Goal: Task Accomplishment & Management: Use online tool/utility

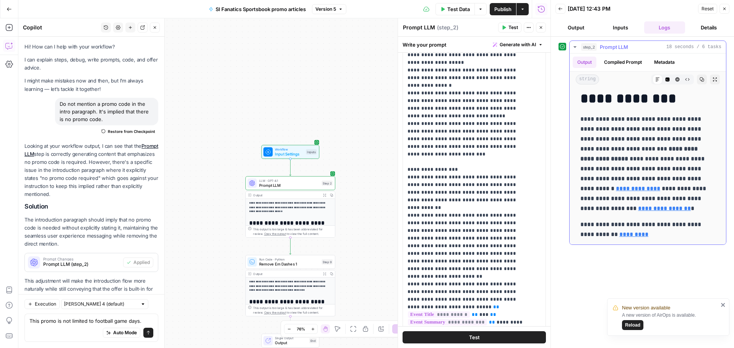
scroll to position [33, 0]
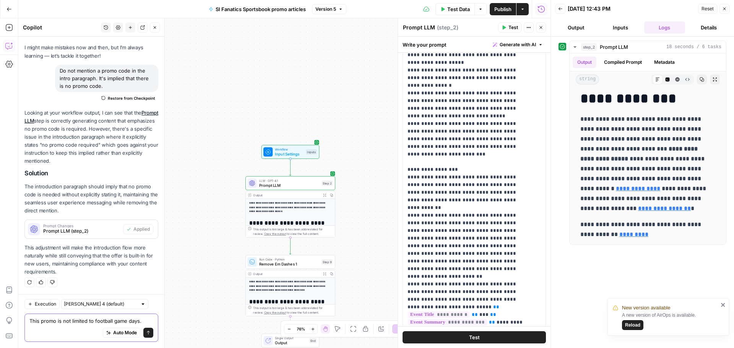
click at [100, 318] on textarea "This promo is not limited to football game days." at bounding box center [91, 321] width 124 height 8
type textarea "D"
click at [459, 138] on p "**********" at bounding box center [468, 51] width 122 height 3547
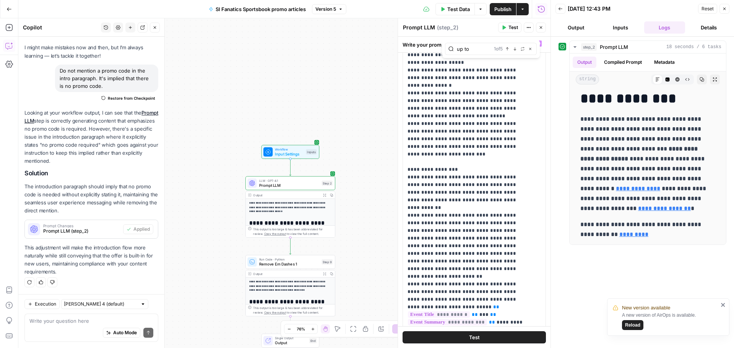
type input "up to"
click at [514, 46] on button "Next Match" at bounding box center [515, 49] width 6 height 6
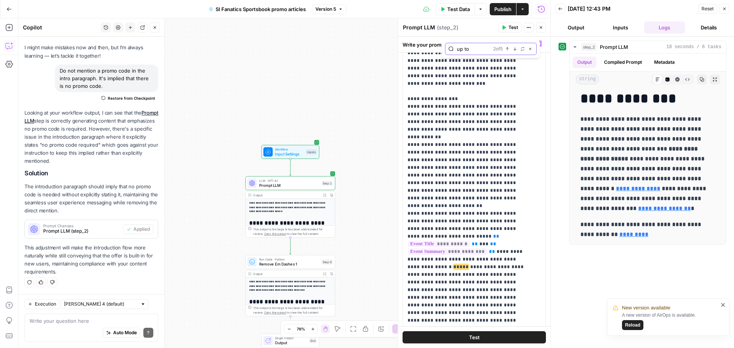
scroll to position [1846, 0]
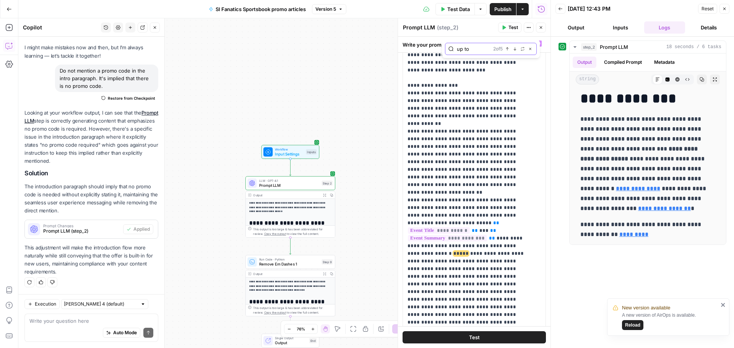
click at [514, 46] on button "Next Match" at bounding box center [515, 49] width 6 height 6
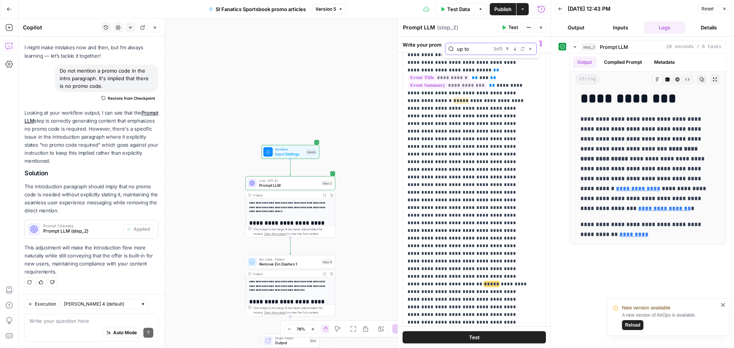
click at [514, 46] on button "Next Match" at bounding box center [515, 49] width 6 height 6
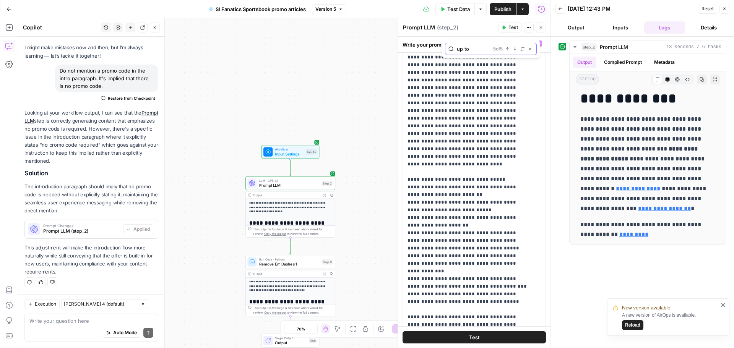
scroll to position [2817, 0]
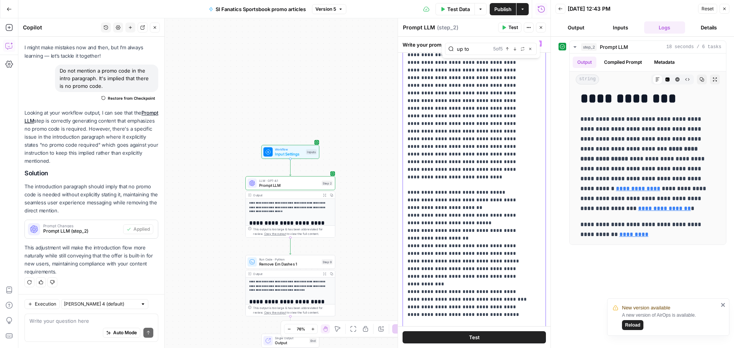
click at [513, 49] on icon "button" at bounding box center [515, 49] width 4 height 4
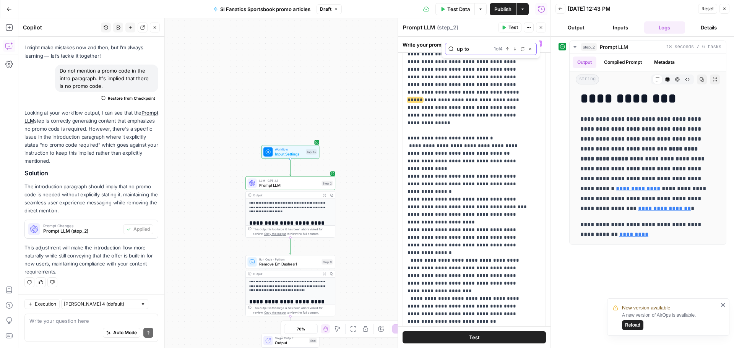
scroll to position [0, 0]
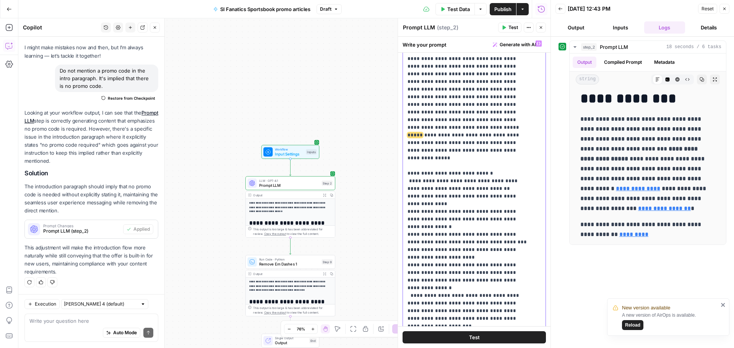
drag, startPoint x: 512, startPoint y: 110, endPoint x: 525, endPoint y: 110, distance: 13.0
click at [514, 50] on icon "button" at bounding box center [515, 49] width 4 height 4
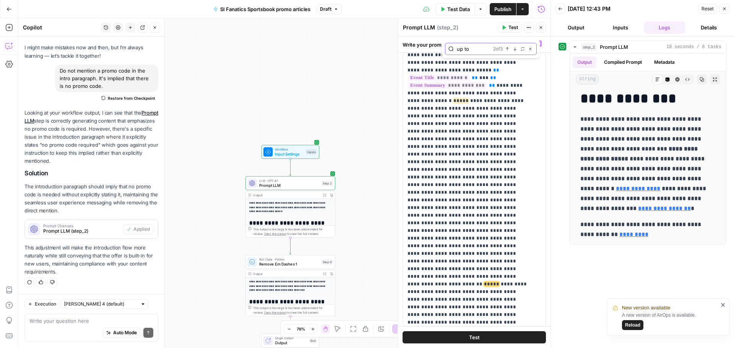
scroll to position [1961, 0]
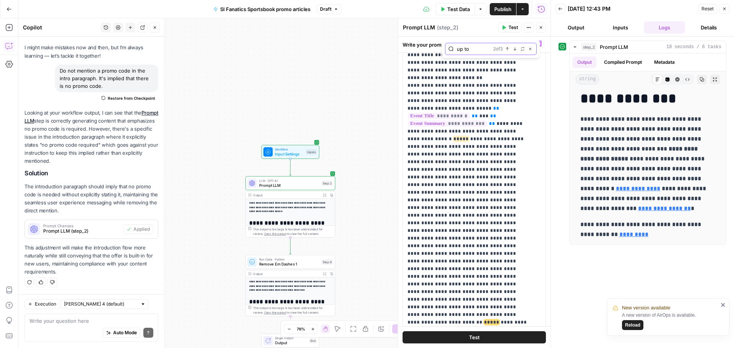
click at [513, 51] on button "Next Match" at bounding box center [515, 49] width 6 height 6
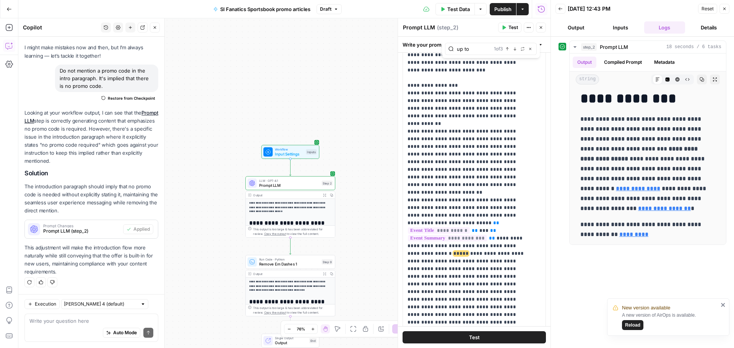
click at [499, 334] on button "Test" at bounding box center [473, 337] width 143 height 12
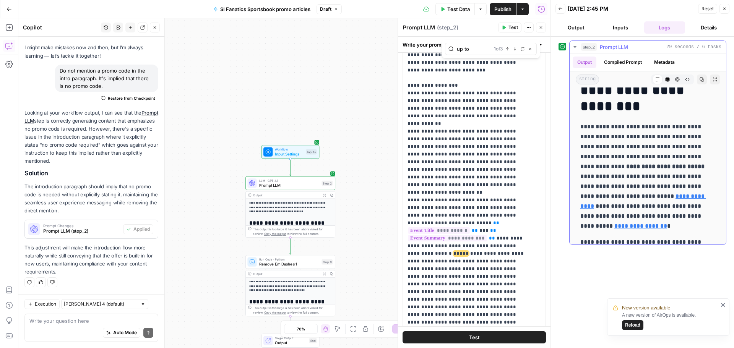
scroll to position [153, 0]
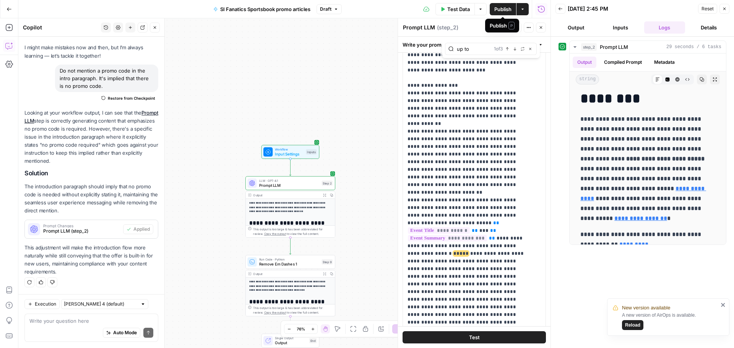
click at [503, 9] on span "Publish" at bounding box center [502, 9] width 17 height 8
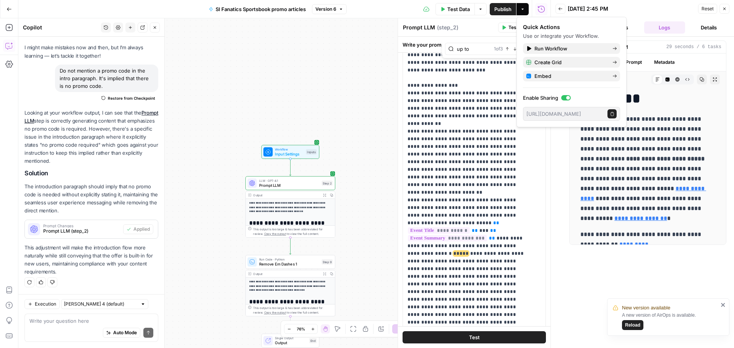
click at [634, 327] on span "Reload" at bounding box center [632, 325] width 15 height 7
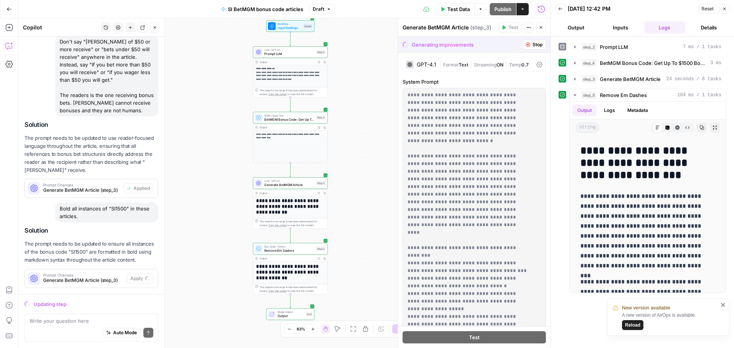
scroll to position [211, 0]
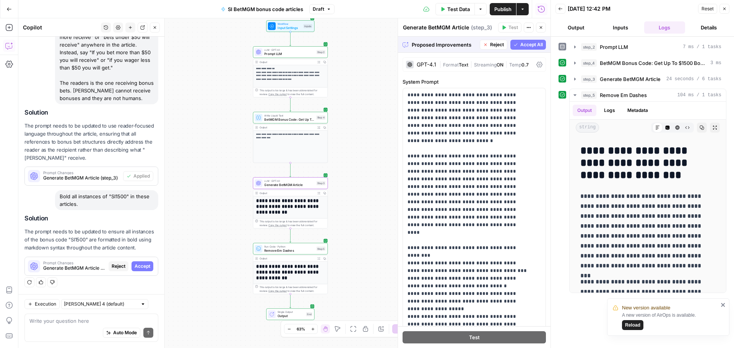
click at [138, 266] on span "Accept" at bounding box center [143, 266] width 16 height 7
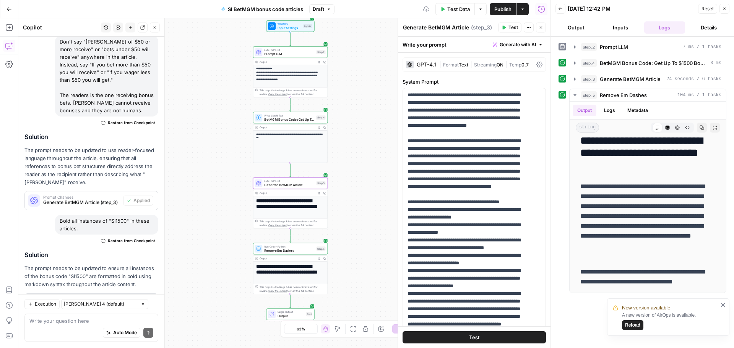
scroll to position [0, 0]
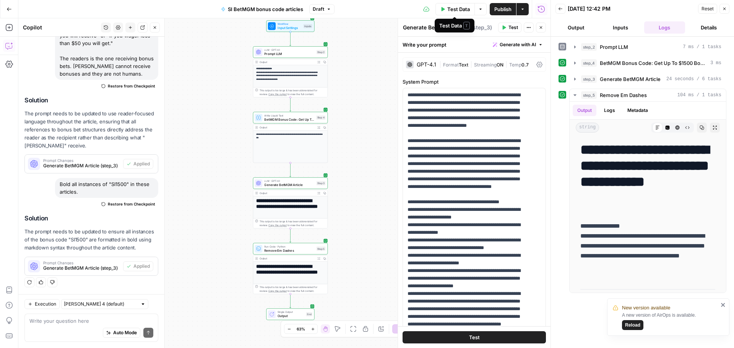
click at [502, 8] on span "Publish" at bounding box center [502, 9] width 17 height 8
click at [636, 326] on span "Reload" at bounding box center [632, 325] width 15 height 7
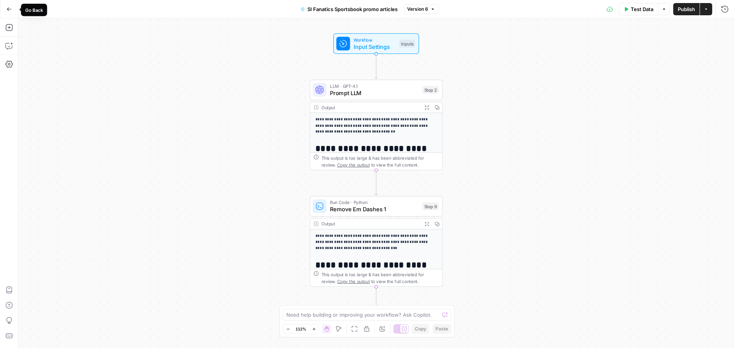
click at [5, 5] on button "Go Back" at bounding box center [9, 9] width 14 height 14
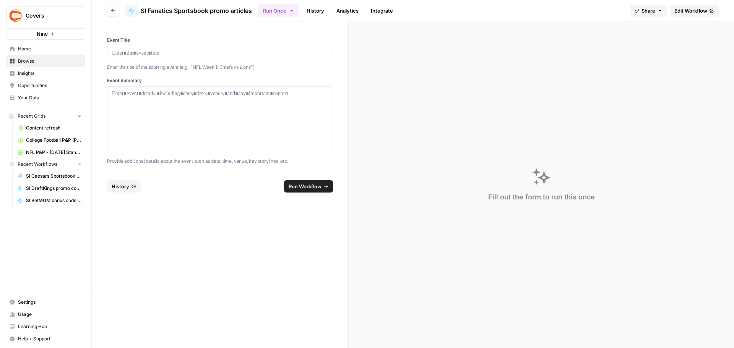
click at [37, 59] on span "Browse" at bounding box center [50, 61] width 64 height 7
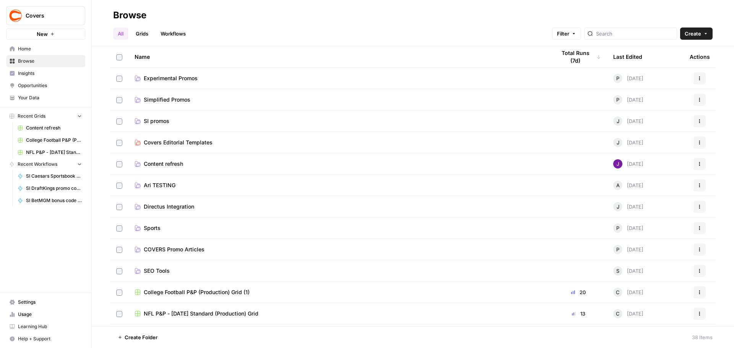
click at [154, 121] on span "SI promos" at bounding box center [157, 121] width 26 height 8
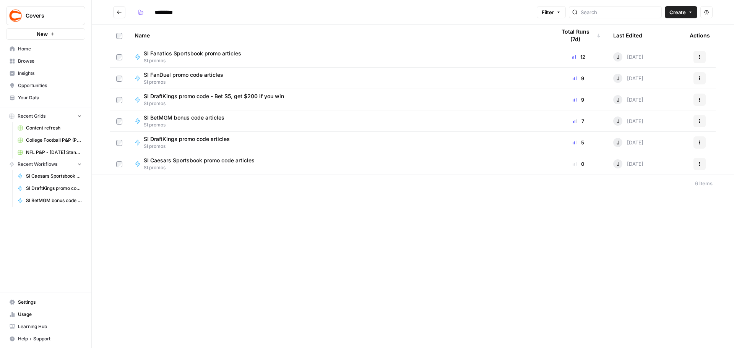
click at [171, 75] on span "SI FanDuel promo code articles" at bounding box center [183, 75] width 79 height 8
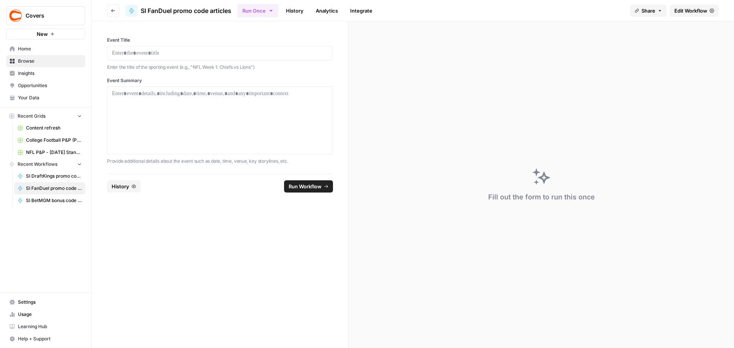
click at [680, 8] on span "Edit Workflow" at bounding box center [690, 11] width 33 height 8
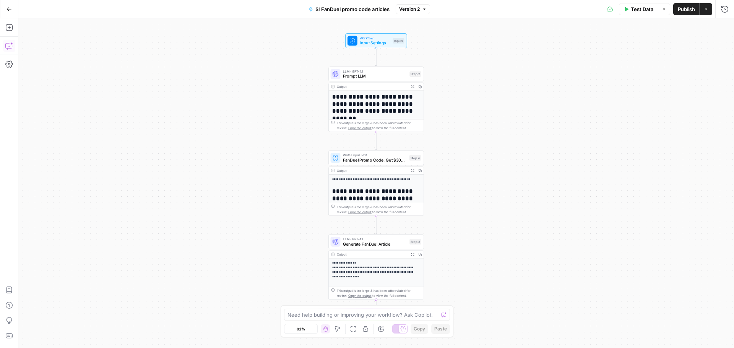
click at [14, 49] on button "Copilot" at bounding box center [9, 46] width 12 height 12
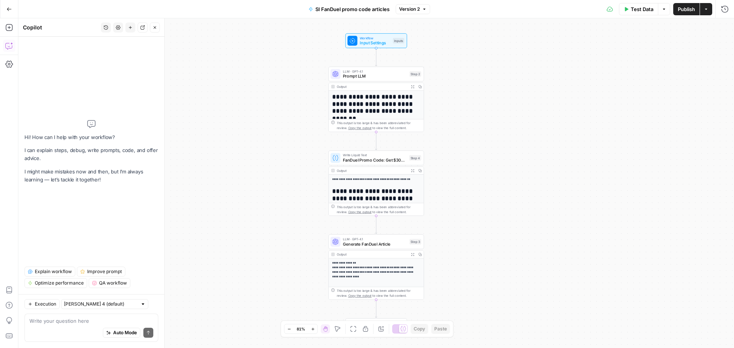
click at [63, 324] on textarea at bounding box center [91, 321] width 124 height 8
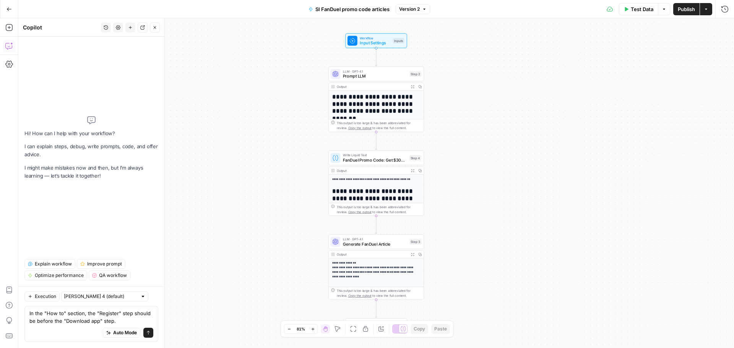
type textarea "In the "How to" section, the "Register" step should be before the "Download app…"
click at [148, 327] on div "Auto Mode Send" at bounding box center [91, 333] width 124 height 17
click at [148, 328] on div "Auto Mode Send" at bounding box center [91, 333] width 124 height 17
click at [149, 330] on button "Send" at bounding box center [148, 333] width 10 height 10
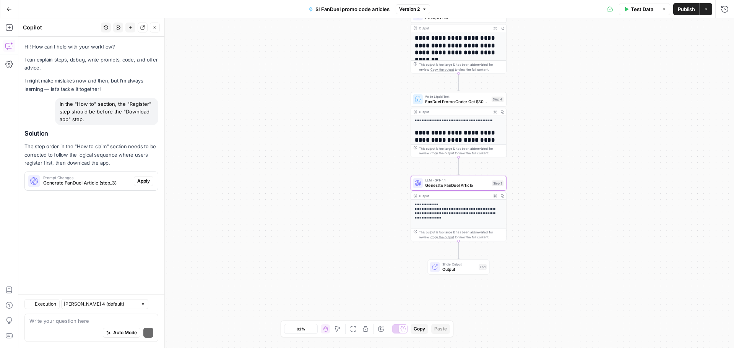
click at [143, 182] on span "Apply" at bounding box center [143, 181] width 13 height 7
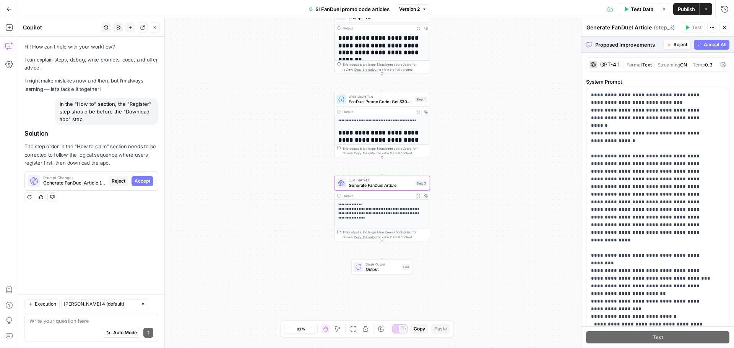
click at [142, 184] on span "Accept" at bounding box center [143, 181] width 16 height 7
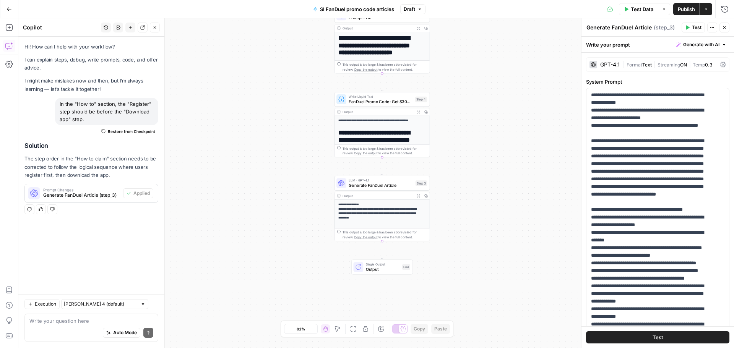
click at [640, 12] on span "Test Data" at bounding box center [642, 9] width 23 height 8
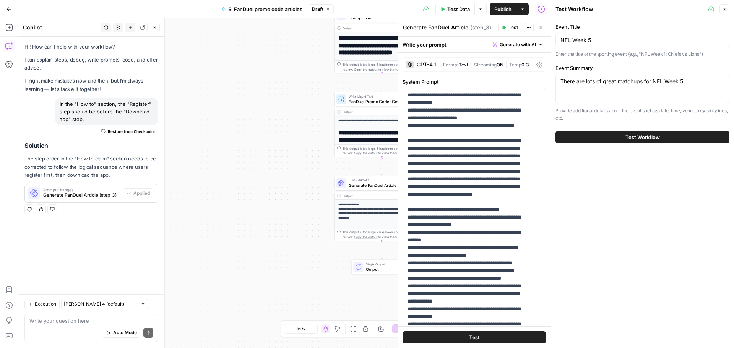
click at [615, 138] on button "Test Workflow" at bounding box center [642, 137] width 174 height 12
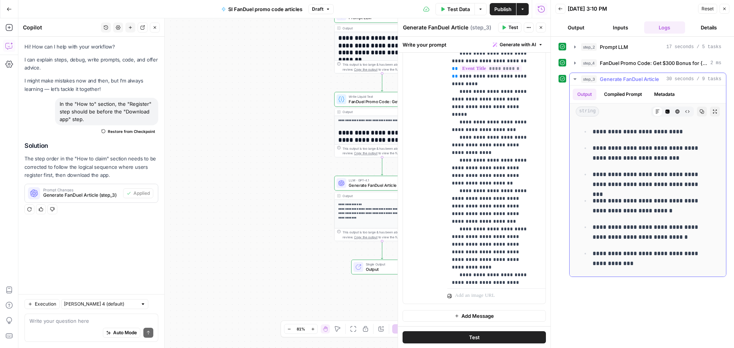
scroll to position [535, 0]
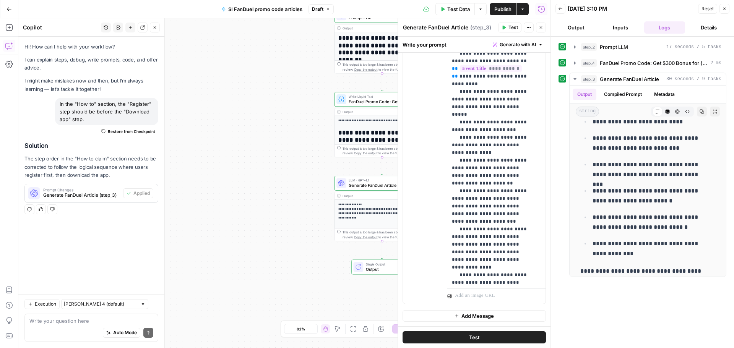
click at [505, 10] on span "Publish" at bounding box center [502, 9] width 17 height 8
click at [10, 10] on icon "button" at bounding box center [8, 8] width 5 height 5
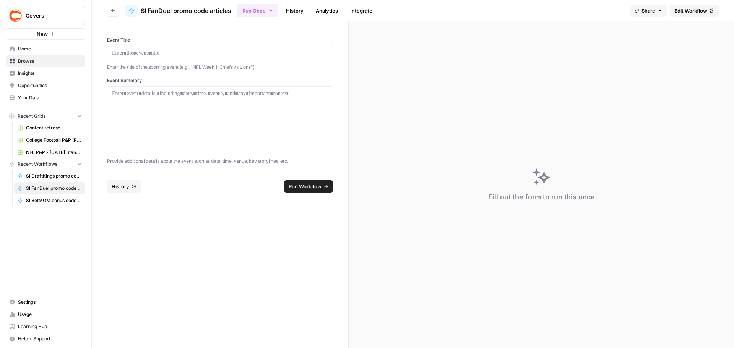
click at [28, 46] on span "Home" at bounding box center [50, 48] width 64 height 7
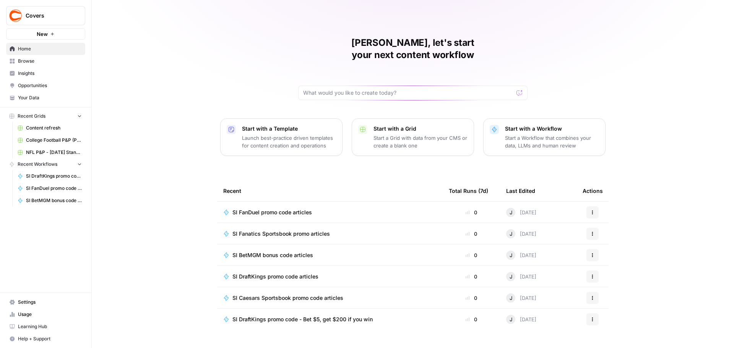
click at [22, 61] on span "Browse" at bounding box center [50, 61] width 64 height 7
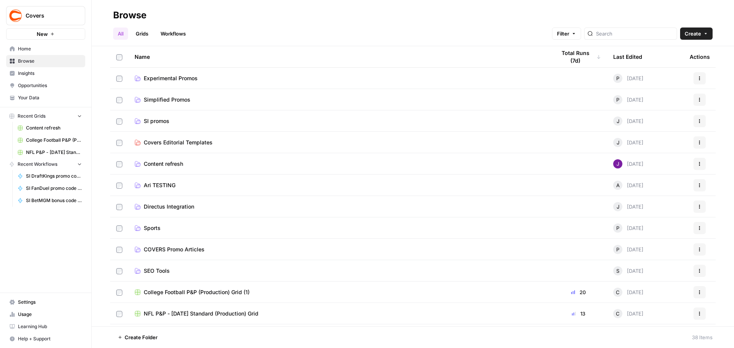
click at [172, 122] on link "SI promos" at bounding box center [339, 121] width 409 height 8
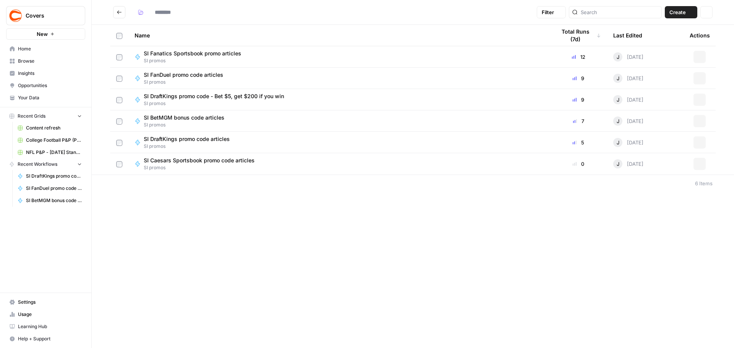
type input "*********"
click at [188, 118] on span "SI BetMGM bonus code articles" at bounding box center [184, 118] width 81 height 8
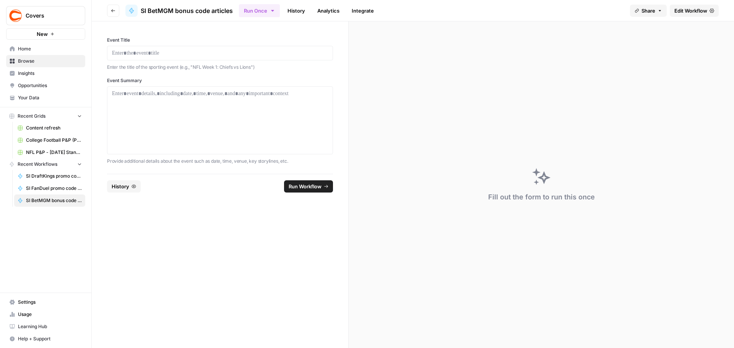
click at [26, 60] on span "Browse" at bounding box center [50, 61] width 64 height 7
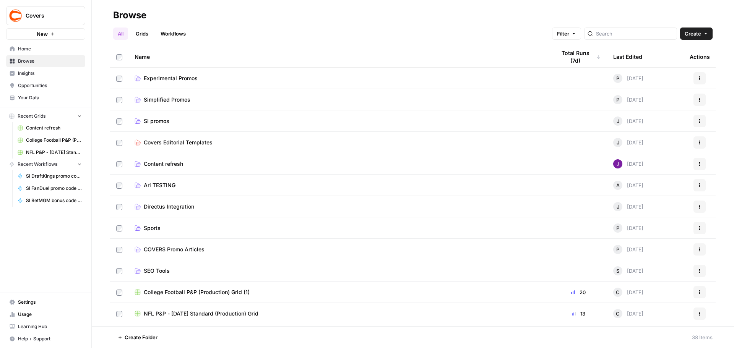
click at [163, 122] on span "SI promos" at bounding box center [157, 121] width 26 height 8
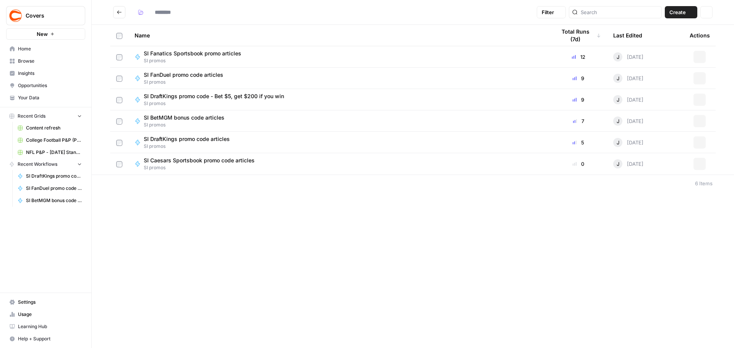
type input "*********"
click at [196, 57] on span "SI Fanatics Sportsbook promo articles" at bounding box center [192, 54] width 97 height 8
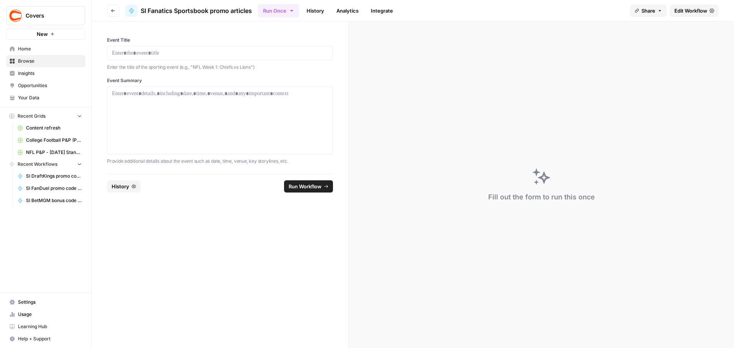
click at [688, 11] on span "Edit Workflow" at bounding box center [690, 11] width 33 height 8
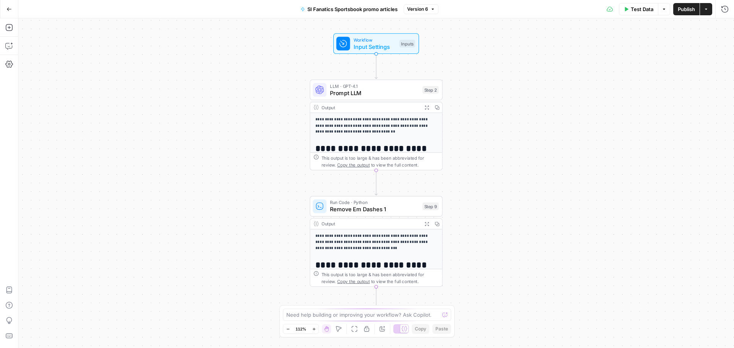
click at [382, 86] on span "LLM · GPT-4.1" at bounding box center [374, 86] width 89 height 7
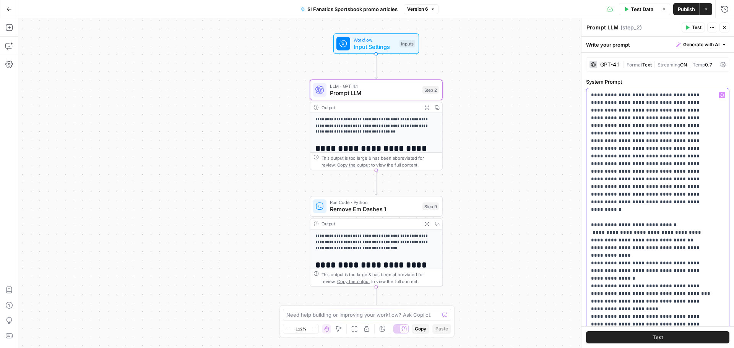
type input "five"
click at [698, 80] on button "Next Match" at bounding box center [698, 78] width 6 height 6
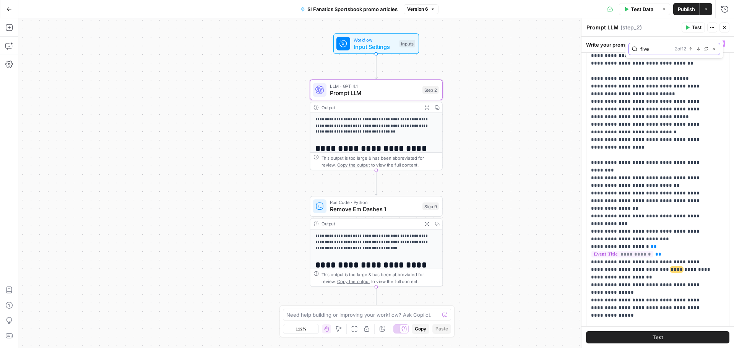
scroll to position [875, 0]
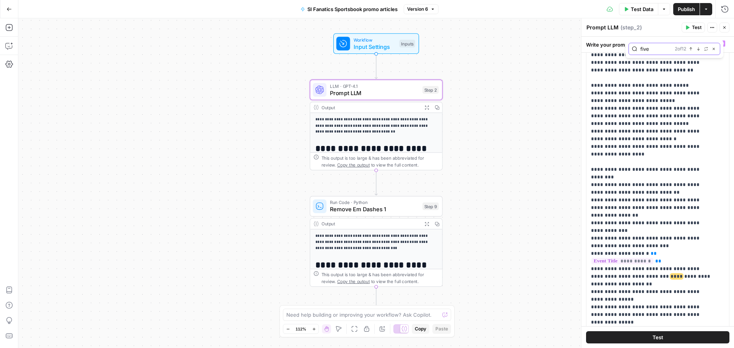
click at [699, 50] on icon "button" at bounding box center [698, 49] width 4 height 4
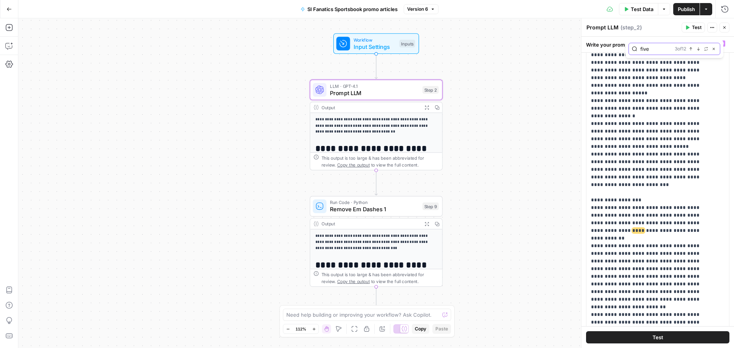
scroll to position [1693, 0]
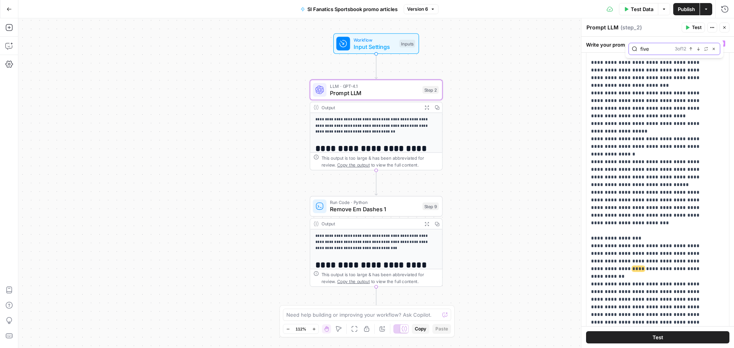
click at [697, 50] on icon "button" at bounding box center [698, 49] width 4 height 4
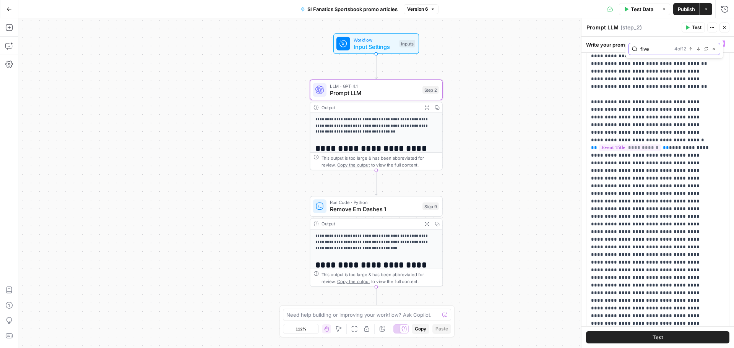
scroll to position [2457, 0]
click at [689, 49] on icon "button" at bounding box center [691, 49] width 4 height 4
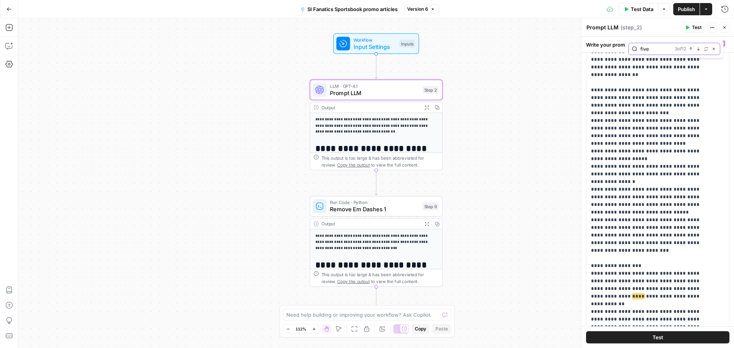
scroll to position [1655, 0]
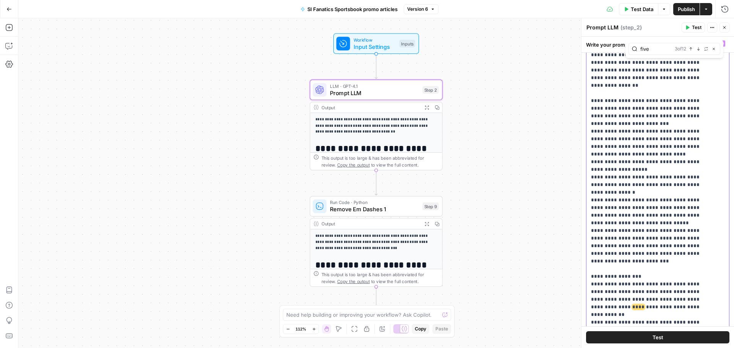
click at [691, 108] on p "**********" at bounding box center [652, 158] width 122 height 3547
drag, startPoint x: 686, startPoint y: 116, endPoint x: 681, endPoint y: 123, distance: 8.3
click at [681, 123] on p "**********" at bounding box center [652, 158] width 122 height 3547
click at [697, 50] on icon "button" at bounding box center [698, 49] width 4 height 4
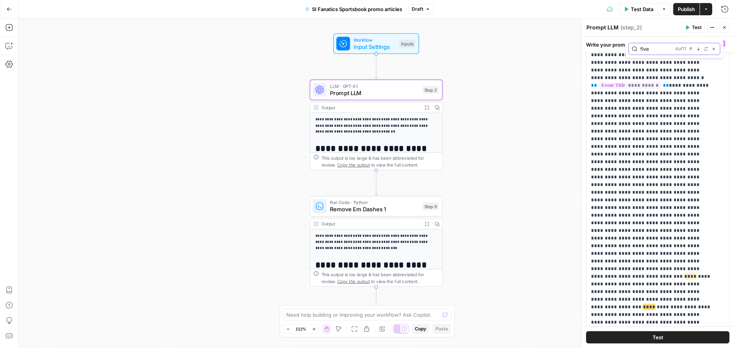
scroll to position [2587, 0]
drag, startPoint x: 658, startPoint y: 261, endPoint x: 651, endPoint y: 270, distance: 11.7
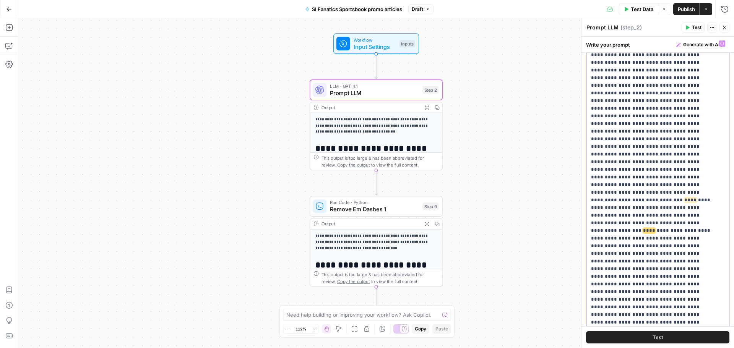
drag, startPoint x: 694, startPoint y: 301, endPoint x: 662, endPoint y: 308, distance: 33.6
drag, startPoint x: 633, startPoint y: 270, endPoint x: 673, endPoint y: 275, distance: 40.4
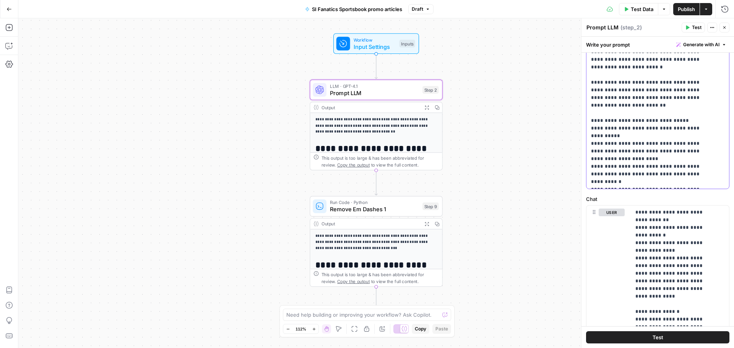
scroll to position [281, 0]
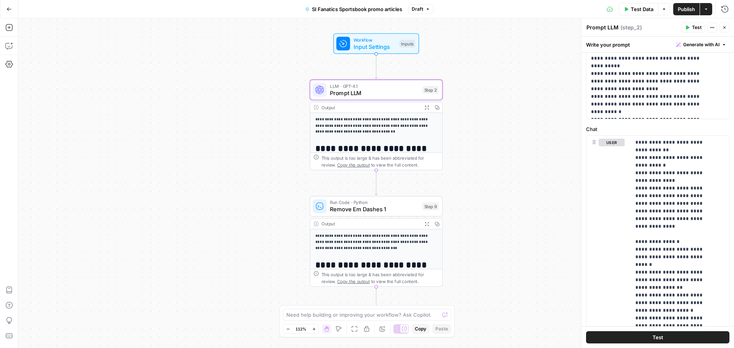
click at [665, 337] on button "Test" at bounding box center [657, 337] width 143 height 12
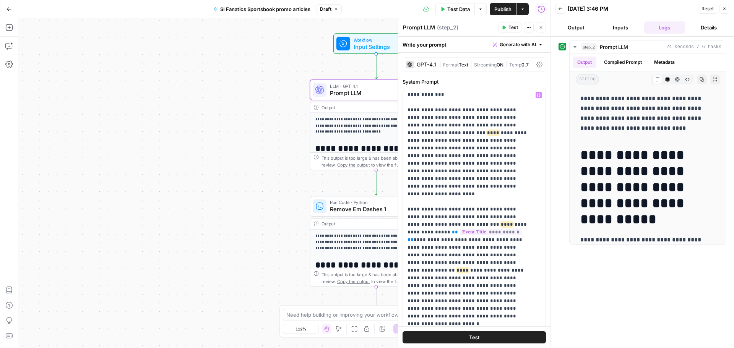
scroll to position [61, 0]
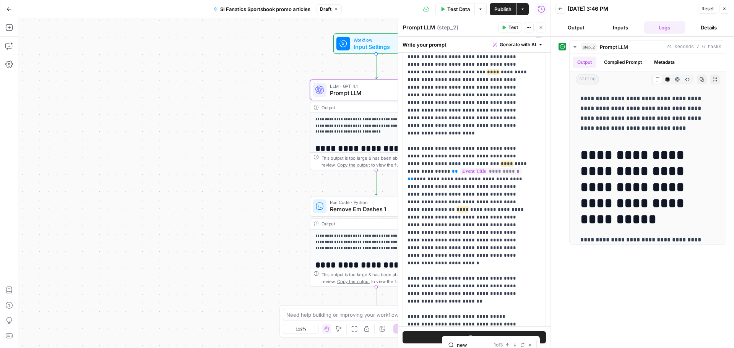
type input "new"
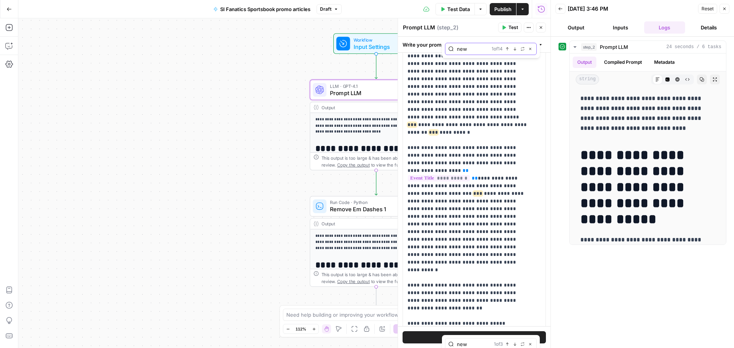
click at [513, 49] on icon "button" at bounding box center [515, 49] width 4 height 4
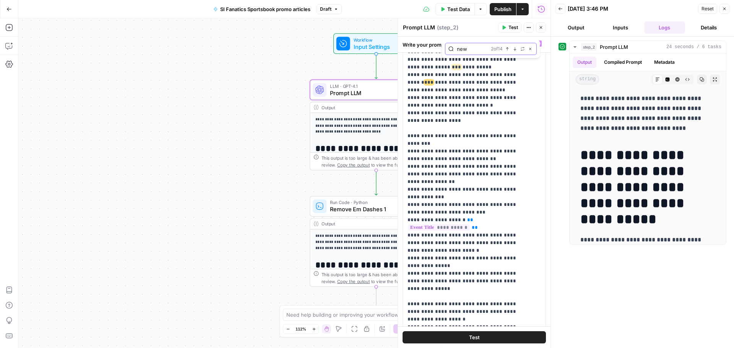
click at [509, 49] on span "Previous match" at bounding box center [509, 49] width 0 height 0
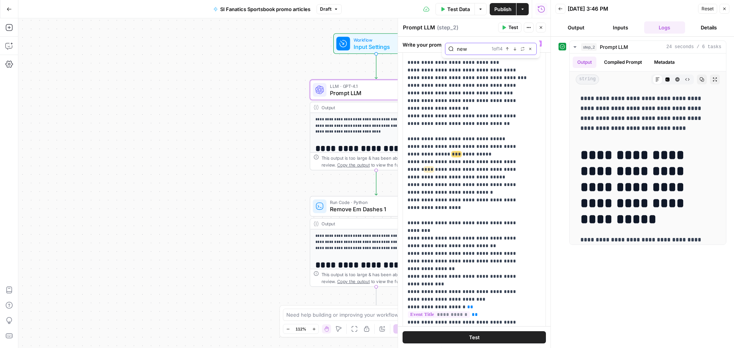
scroll to position [631, 0]
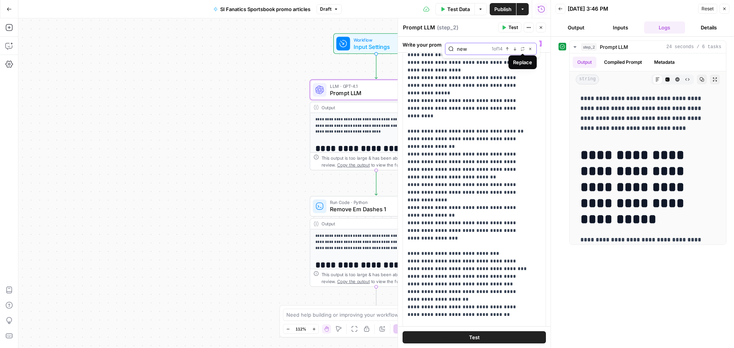
click at [516, 48] on icon "button" at bounding box center [515, 49] width 4 height 4
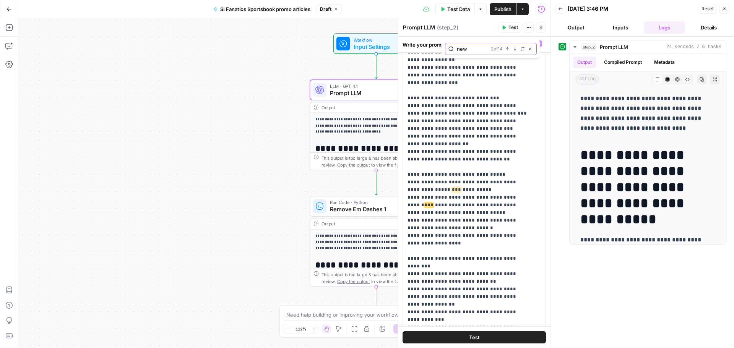
scroll to position [753, 0]
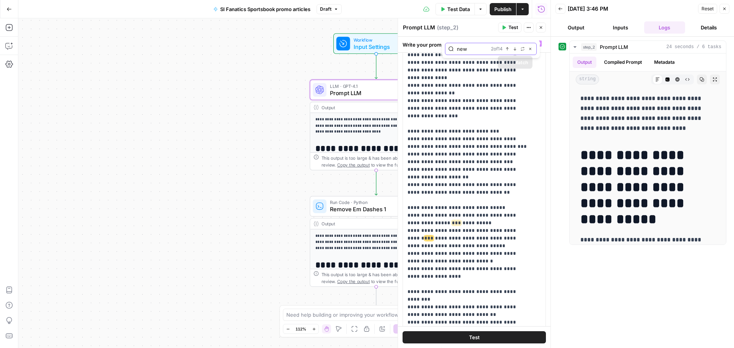
click at [513, 50] on icon "button" at bounding box center [515, 49] width 4 height 4
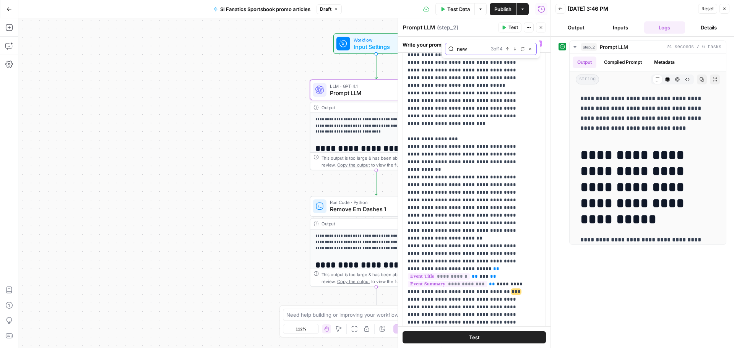
scroll to position [1754, 0]
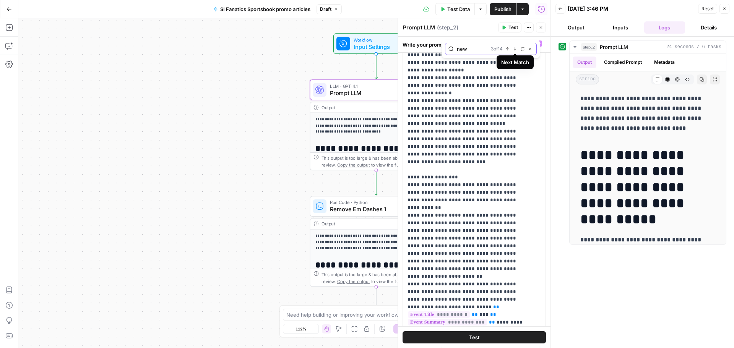
click at [516, 51] on button "Next Match" at bounding box center [515, 49] width 6 height 6
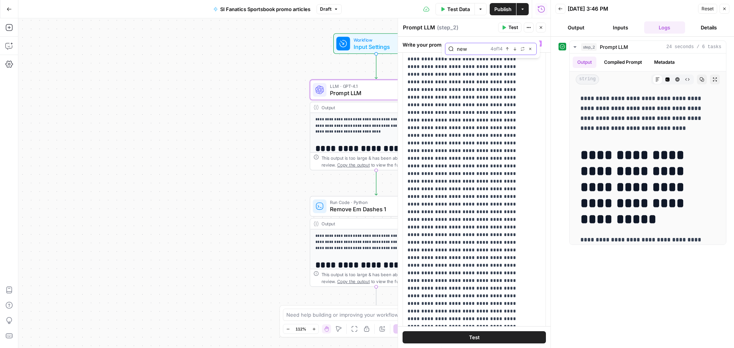
scroll to position [2549, 0]
click at [514, 47] on icon "button" at bounding box center [515, 49] width 4 height 4
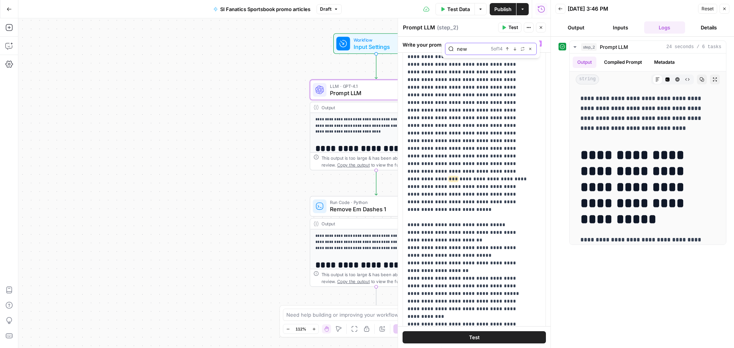
scroll to position [2778, 0]
click at [514, 47] on icon "button" at bounding box center [515, 49] width 4 height 4
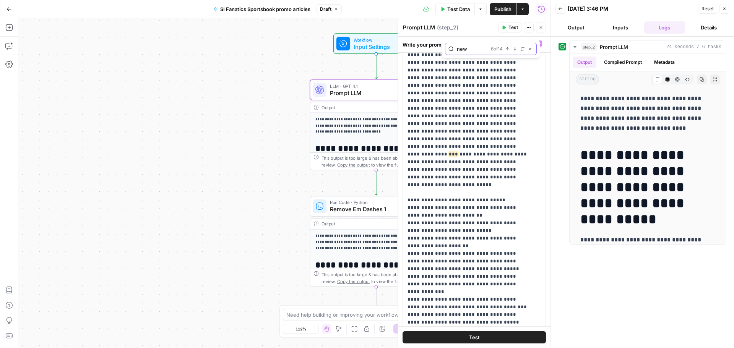
click at [514, 47] on icon "button" at bounding box center [515, 49] width 4 height 4
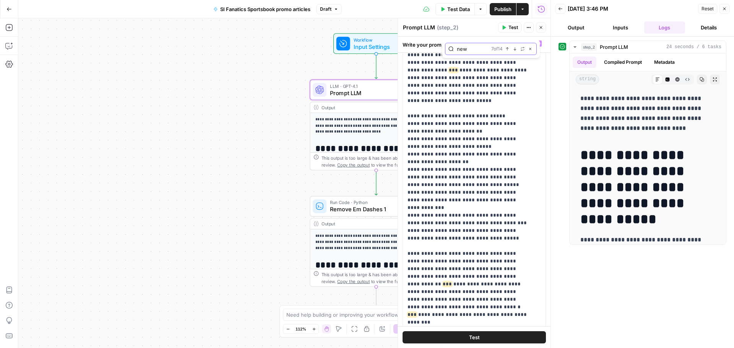
click at [514, 47] on icon "button" at bounding box center [515, 49] width 4 height 4
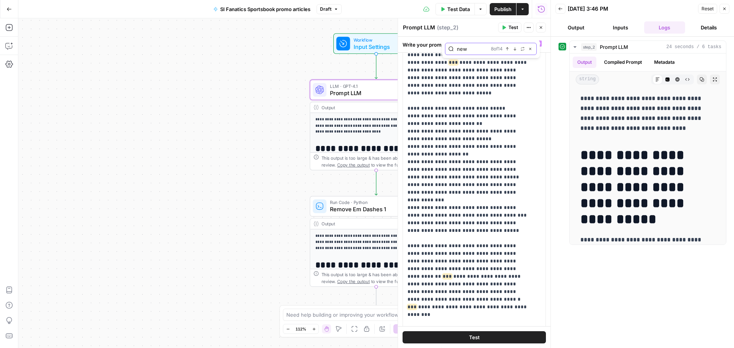
click at [514, 47] on icon "button" at bounding box center [515, 49] width 4 height 4
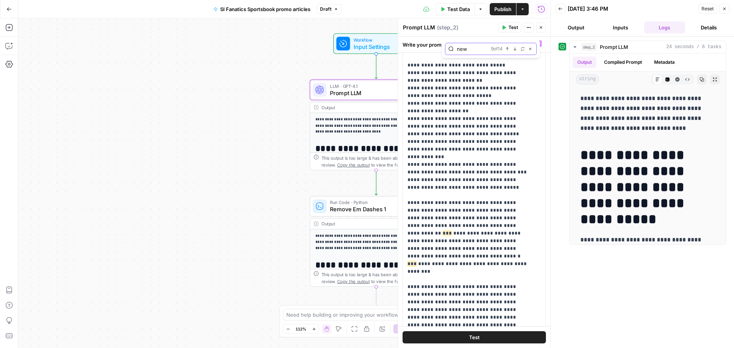
scroll to position [2939, 0]
click at [514, 47] on icon "button" at bounding box center [515, 49] width 4 height 4
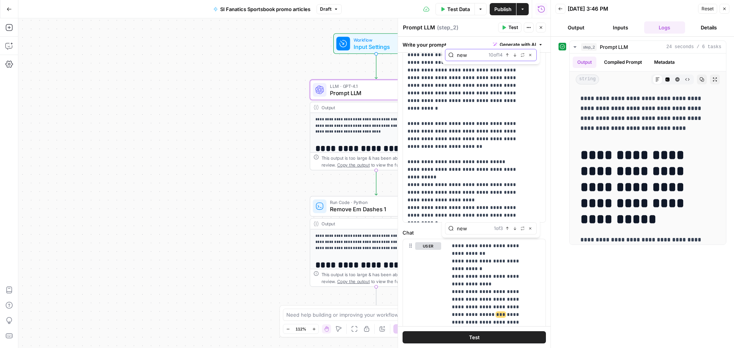
scroll to position [216, 0]
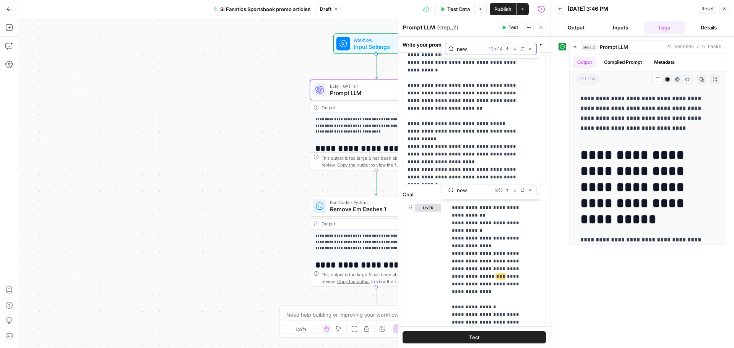
click at [472, 50] on input "new" at bounding box center [471, 49] width 29 height 8
type input "meta"
click at [513, 49] on icon "button" at bounding box center [515, 49] width 4 height 4
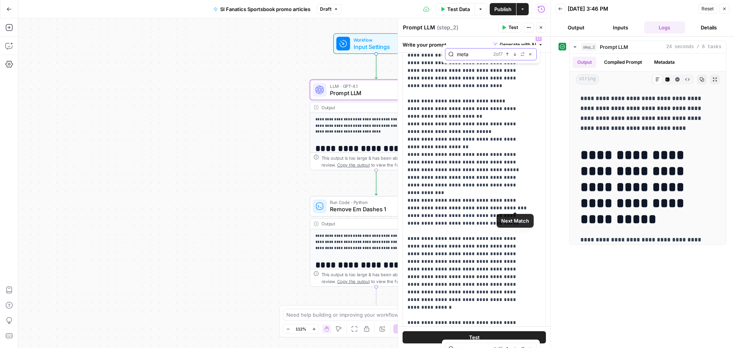
scroll to position [52, 0]
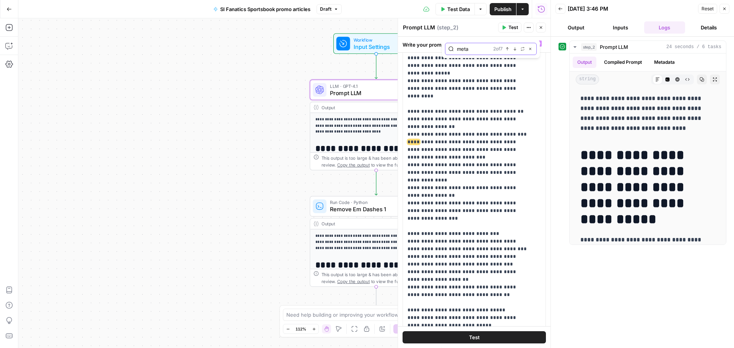
click at [508, 49] on icon "button" at bounding box center [507, 49] width 4 height 4
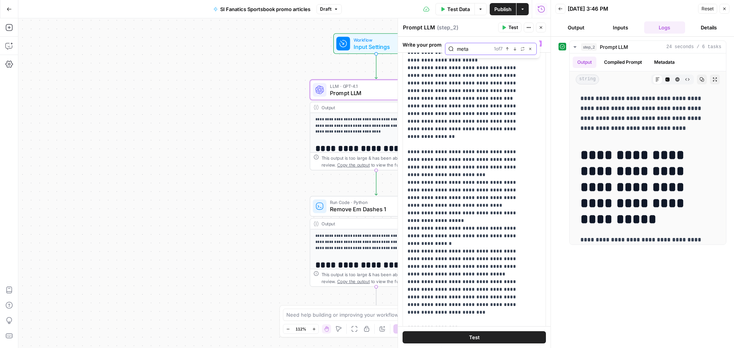
scroll to position [1601, 0]
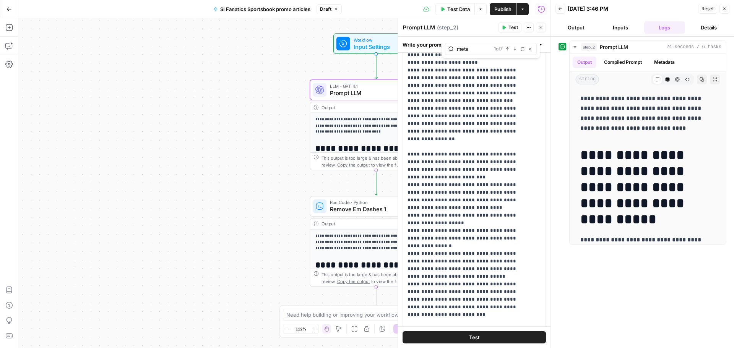
click at [517, 340] on button "Test" at bounding box center [473, 337] width 143 height 12
